Goal: Task Accomplishment & Management: Complete application form

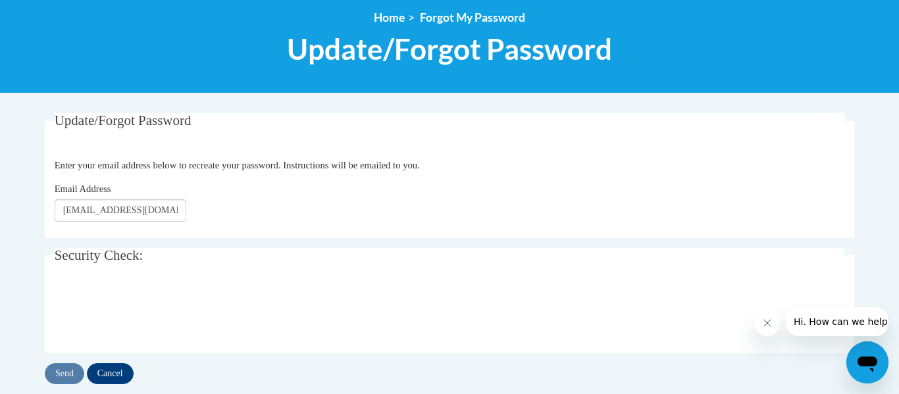
type input "[EMAIL_ADDRESS][DOMAIN_NAME]"
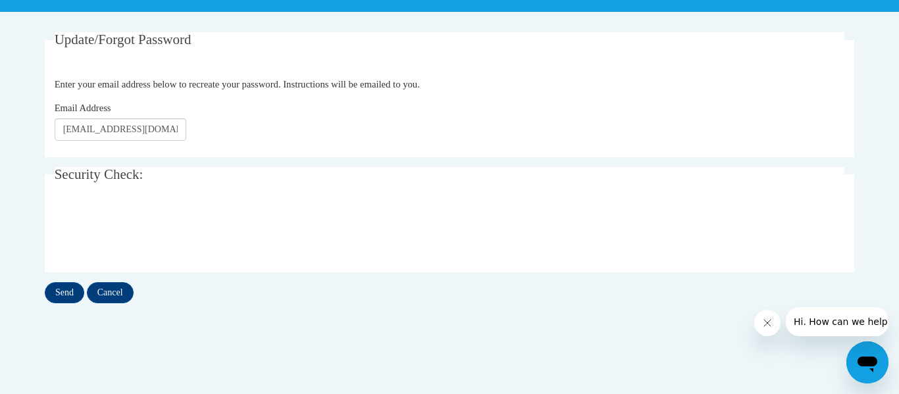
scroll to position [238, 0]
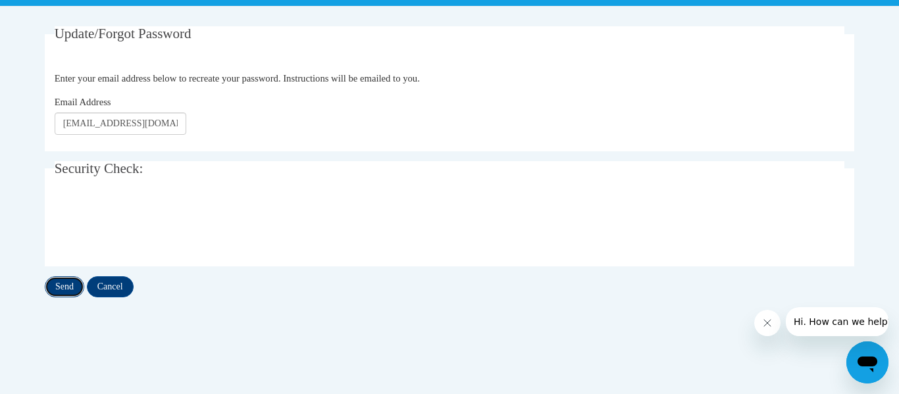
click at [70, 286] on input "Send" at bounding box center [64, 286] width 39 height 21
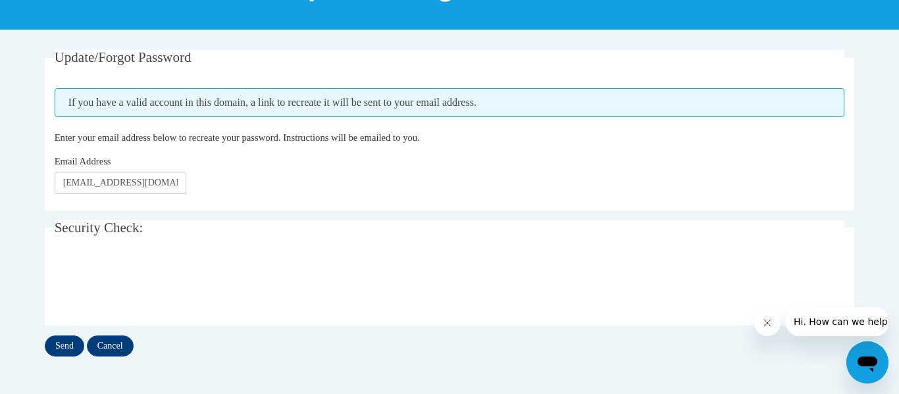
scroll to position [257, 0]
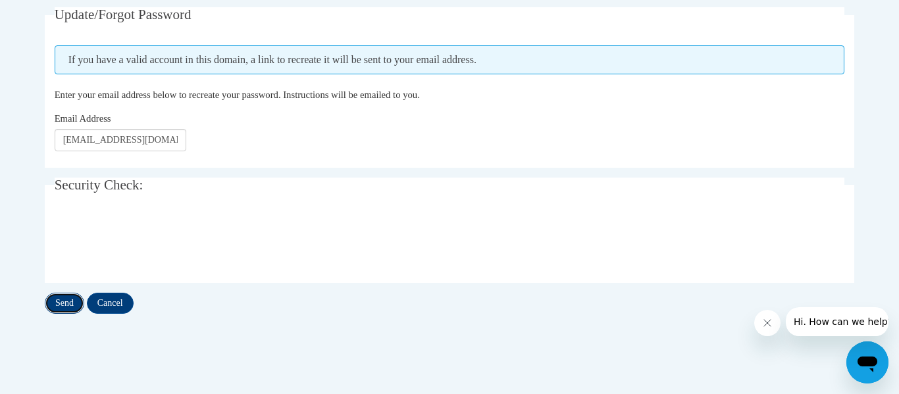
click at [64, 310] on input "Send" at bounding box center [64, 303] width 39 height 21
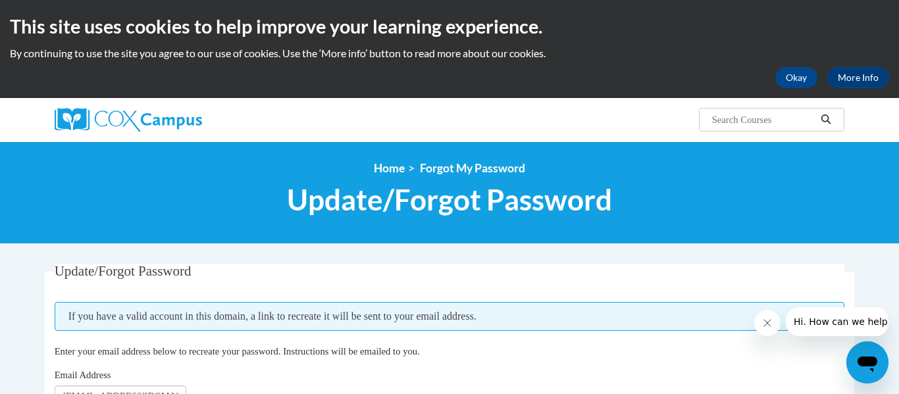
click at [466, 128] on div "Search Search..." at bounding box center [585, 115] width 540 height 34
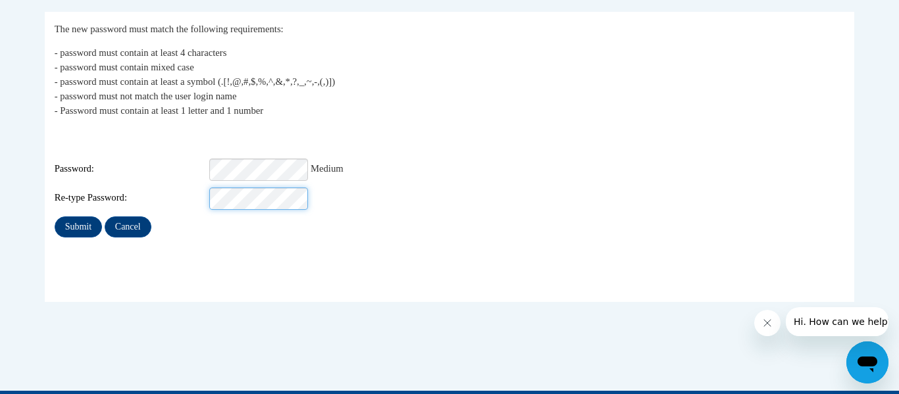
click at [55, 216] on input "Submit" at bounding box center [78, 226] width 47 height 21
click at [84, 220] on input "Submit" at bounding box center [78, 226] width 47 height 21
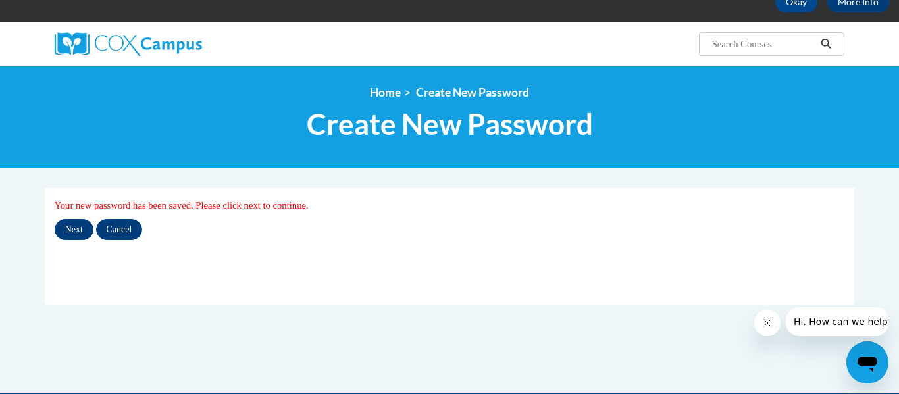
scroll to position [79, 0]
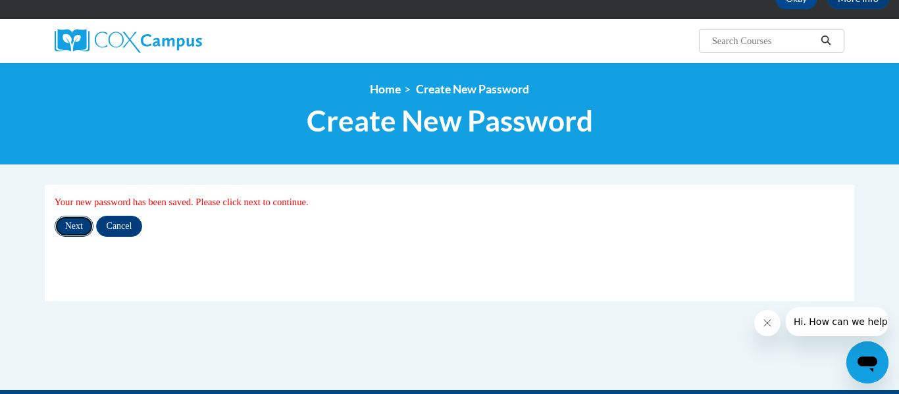
click at [78, 224] on input "Next" at bounding box center [74, 226] width 39 height 21
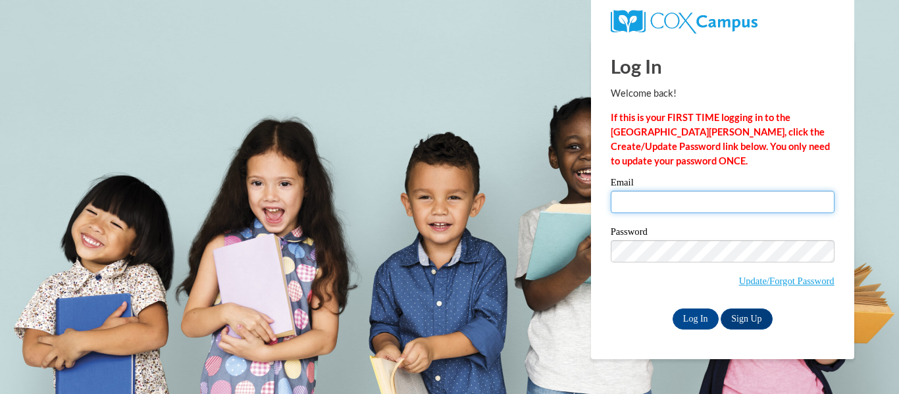
click at [642, 203] on input "Email" at bounding box center [723, 202] width 224 height 22
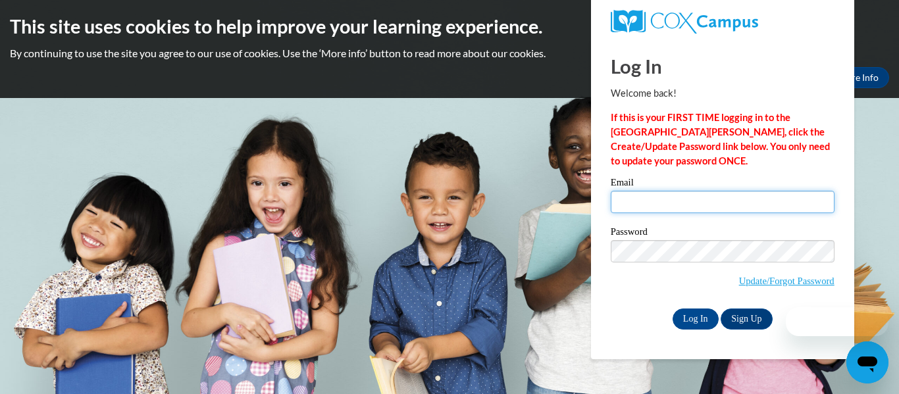
type input "r"
type input "morrisrateach@gmail.com"
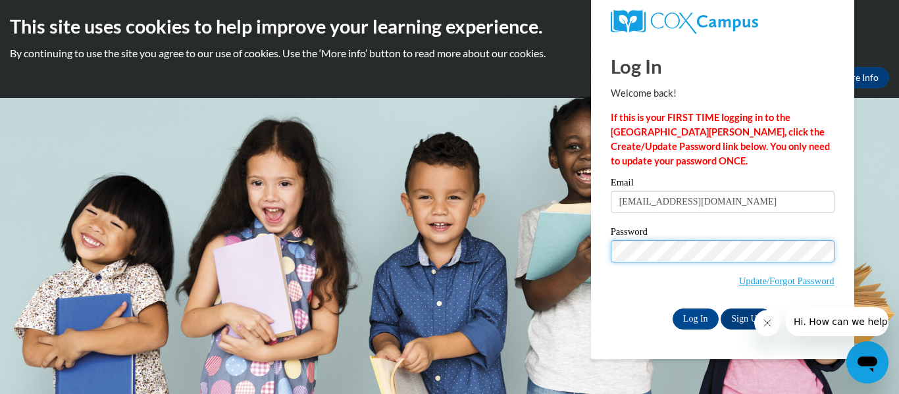
click at [672, 309] on input "Log In" at bounding box center [695, 319] width 46 height 21
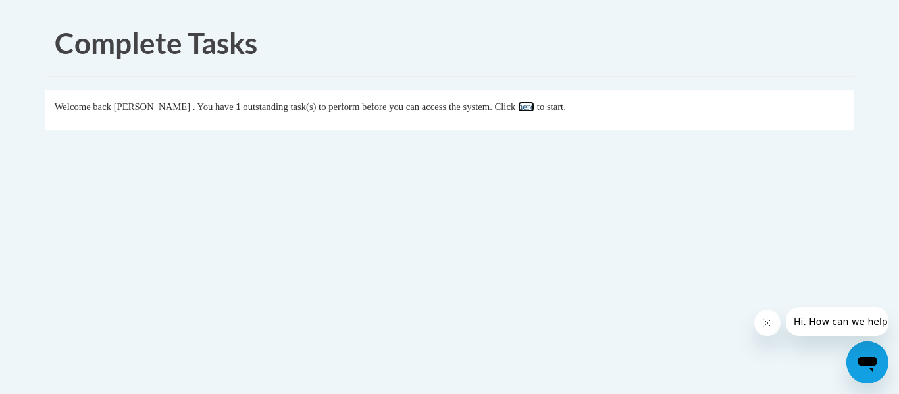
click at [534, 108] on link "here" at bounding box center [526, 106] width 16 height 11
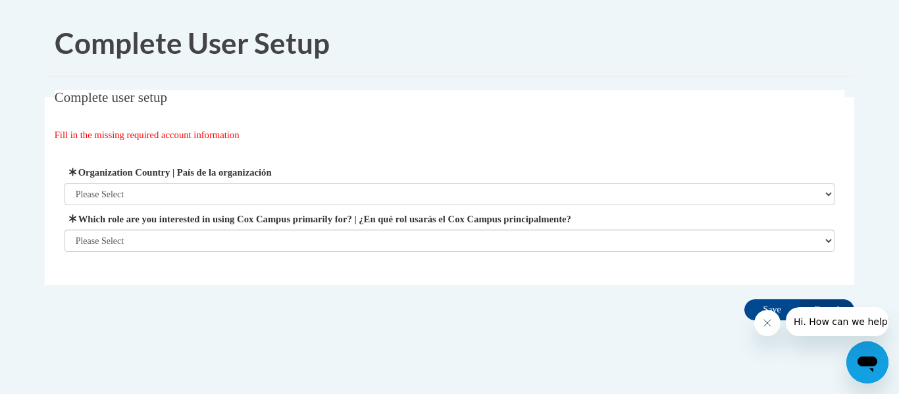
scroll to position [20, 0]
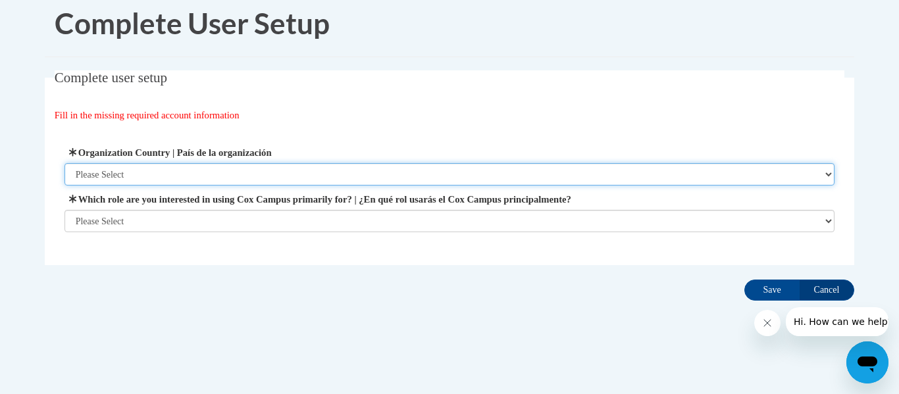
click at [267, 175] on select "Please Select United States | Estados Unidos Outside of the United States | Fue…" at bounding box center [449, 174] width 771 height 22
select select "2ba6c5f2-6ab4-47b5-9408-0a73ae60d186"
click at [64, 163] on select "Please Select United States | Estados Unidos Outside of the United States | Fue…" at bounding box center [449, 174] width 771 height 22
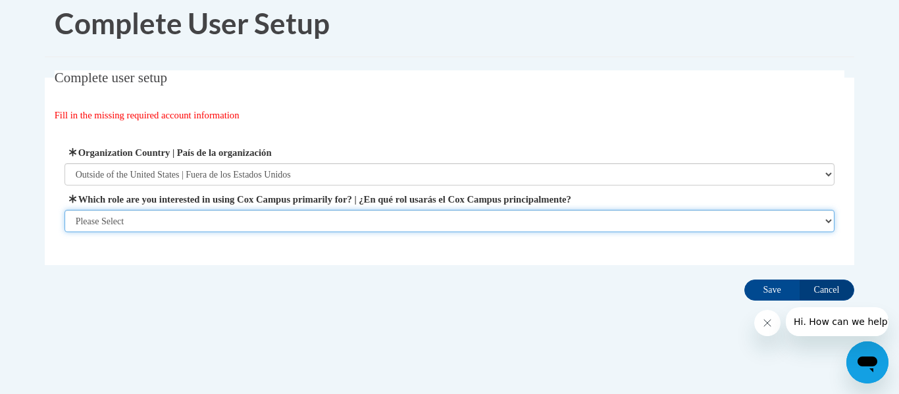
click at [212, 223] on select "Please Select College/University | Colegio/Universidad Community/Nonprofit Part…" at bounding box center [449, 221] width 771 height 22
select select "fbf2d438-af2f-41f8-98f1-81c410e29de3"
click at [64, 232] on select "Please Select College/University | Colegio/Universidad Community/Nonprofit Part…" at bounding box center [449, 221] width 771 height 22
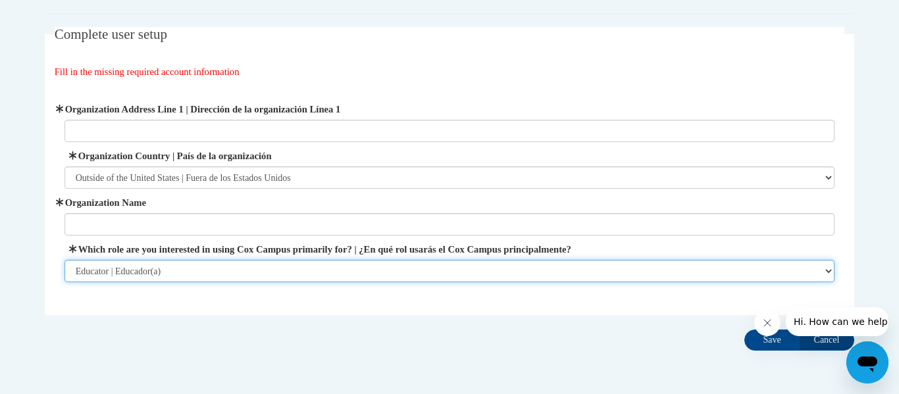
scroll to position [67, 0]
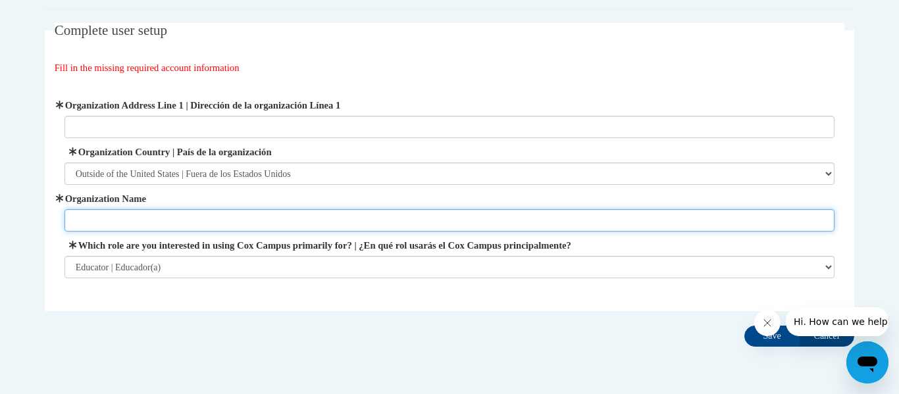
click at [240, 219] on input "Organization Name" at bounding box center [449, 220] width 771 height 22
type input "B"
type input "BAIS"
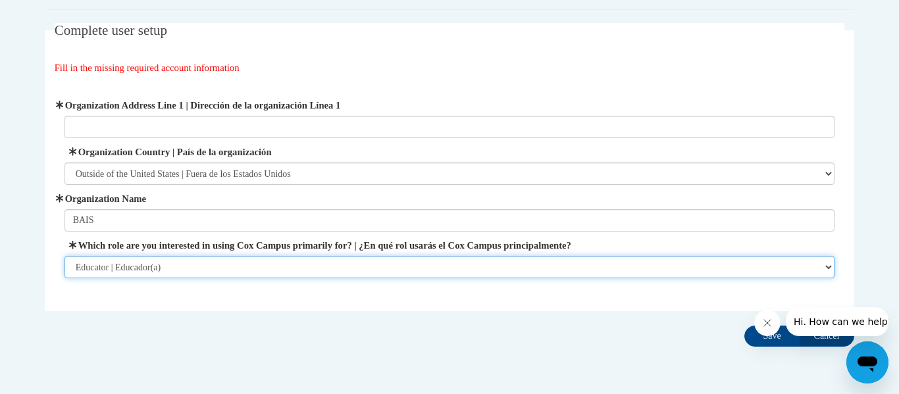
click at [207, 266] on select "Please Select College/University | Colegio/Universidad Community/Nonprofit Part…" at bounding box center [449, 267] width 771 height 22
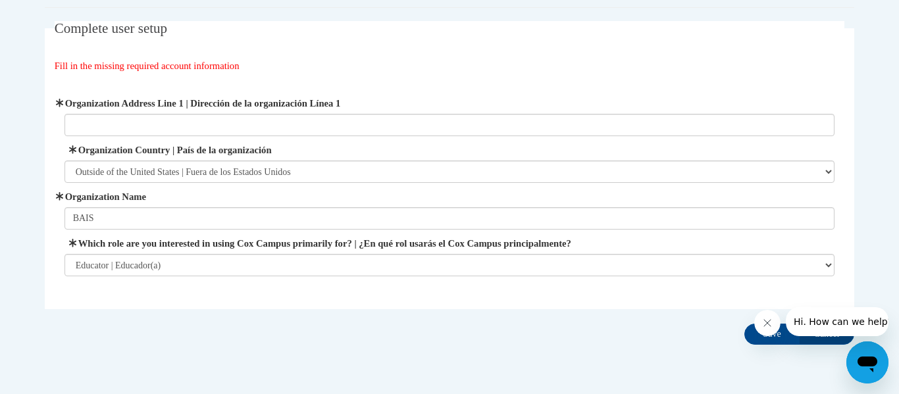
click at [643, 351] on div "Complete User Setup Complete user setup Fill in the missing required account in…" at bounding box center [449, 185] width 829 height 488
click at [863, 282] on div "Complete user setup Fill in the missing required account information User Profi…" at bounding box center [449, 185] width 829 height 329
click at [767, 323] on icon "Close message from company" at bounding box center [767, 323] width 7 height 7
click at [776, 334] on input "Save" at bounding box center [771, 334] width 55 height 21
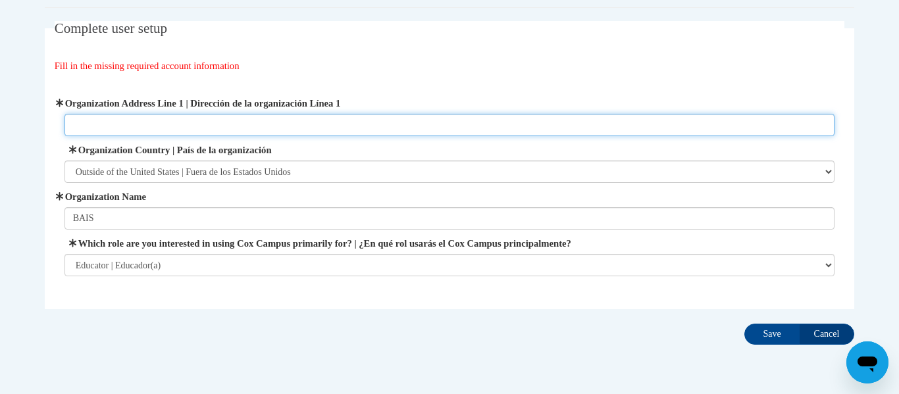
click at [170, 119] on input "Organization Address Line 1 | Dirección de la organización Línea 1" at bounding box center [449, 125] width 771 height 22
click at [193, 127] on input "Organization Address Line 1 | Dirección de la organización Línea 1" at bounding box center [449, 125] width 771 height 22
type input "Indonesia"
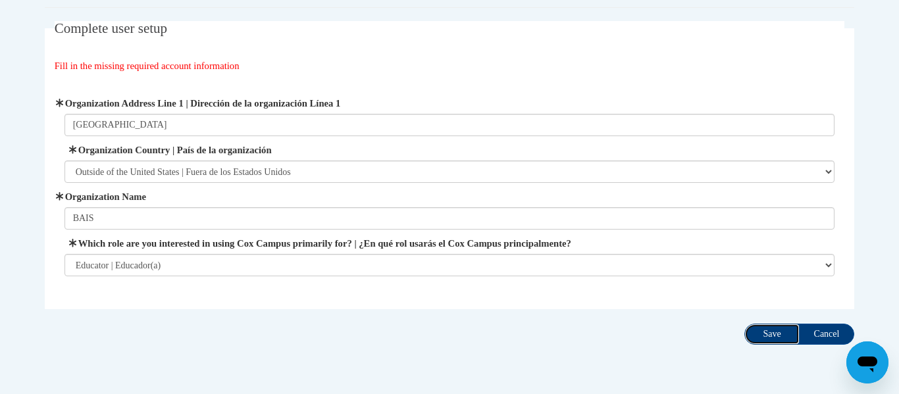
click at [771, 332] on input "Save" at bounding box center [771, 334] width 55 height 21
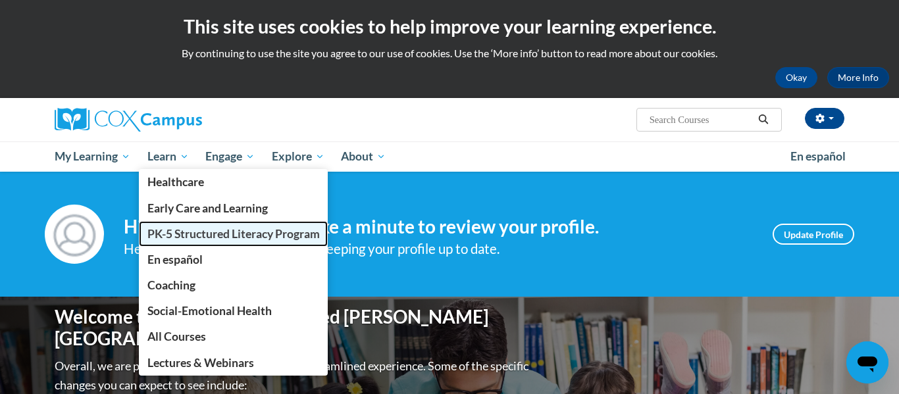
click at [172, 232] on span "PK-5 Structured Literacy Program" at bounding box center [233, 234] width 172 height 14
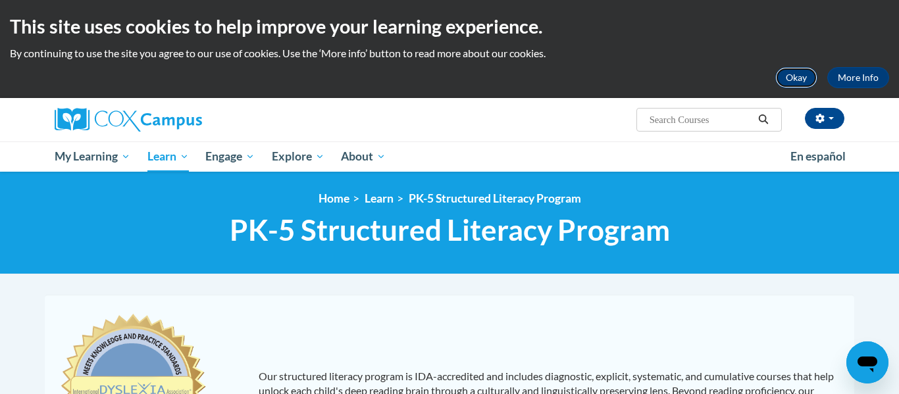
click at [794, 75] on button "Okay" at bounding box center [796, 77] width 42 height 21
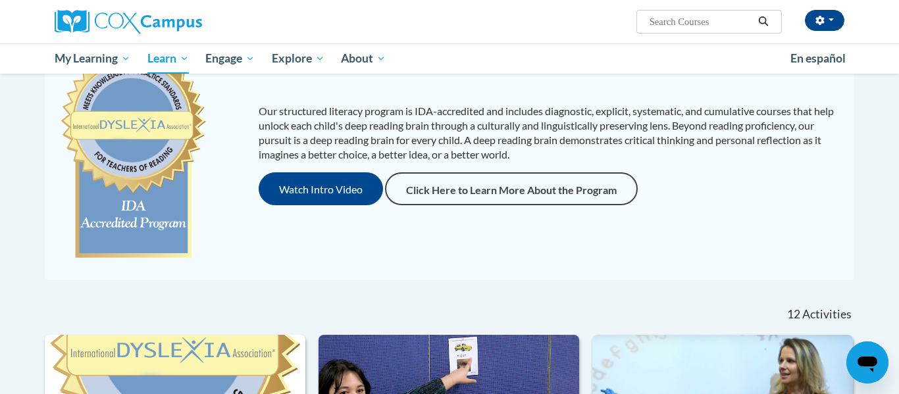
scroll to position [176, 0]
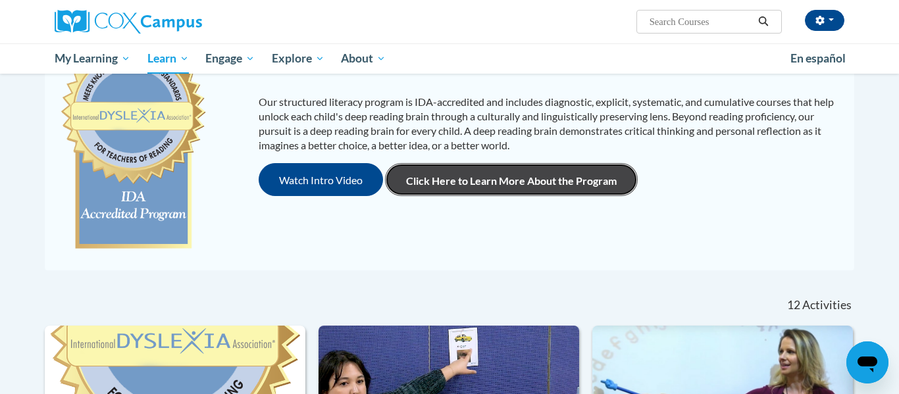
click at [480, 181] on link "Click Here to Learn More About the Program" at bounding box center [511, 179] width 253 height 33
